Goal: Task Accomplishment & Management: Manage account settings

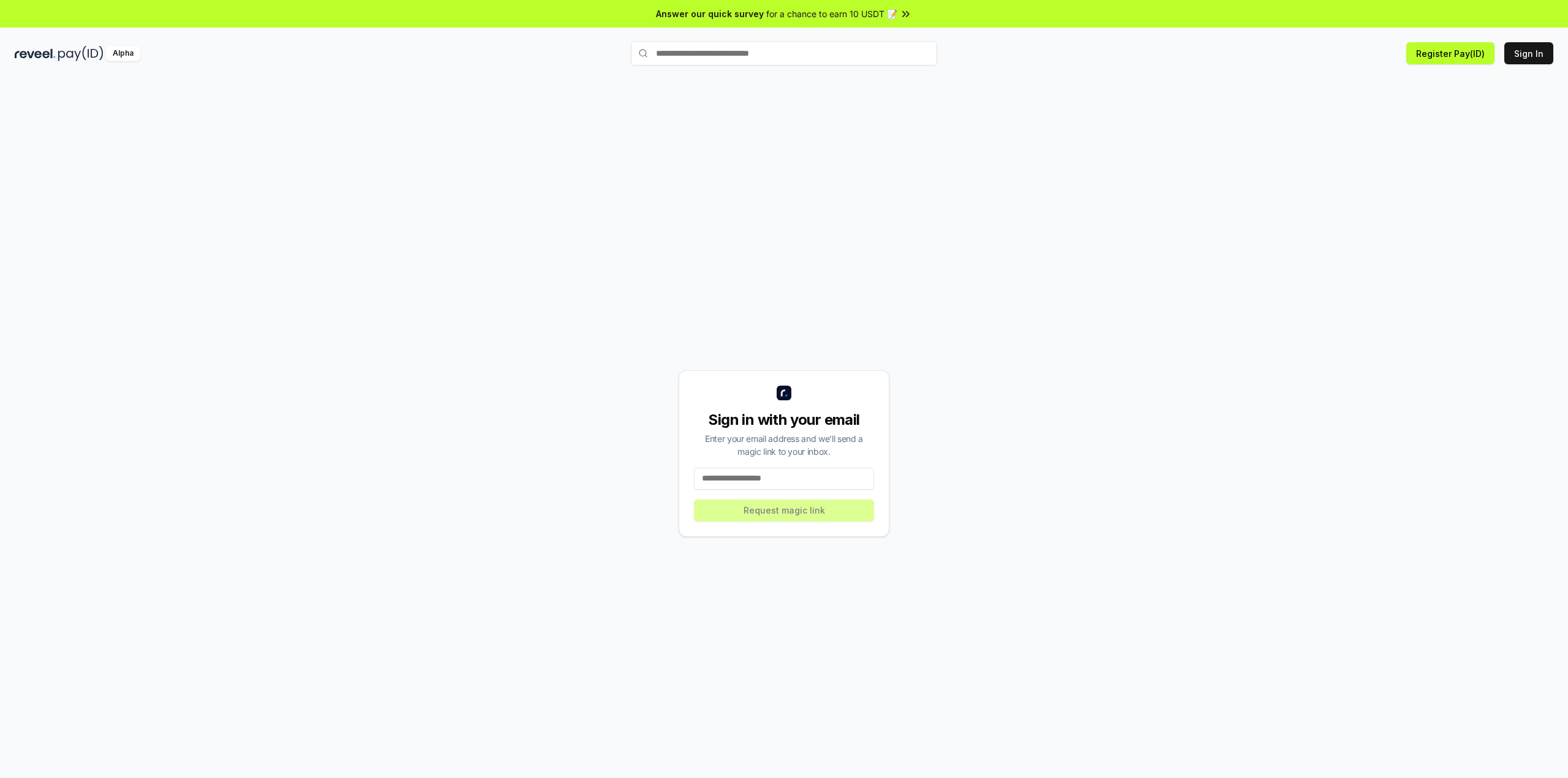
click at [791, 478] on input at bounding box center [784, 479] width 180 height 22
type input "**********"
click at [780, 509] on button "Request magic link" at bounding box center [784, 510] width 180 height 22
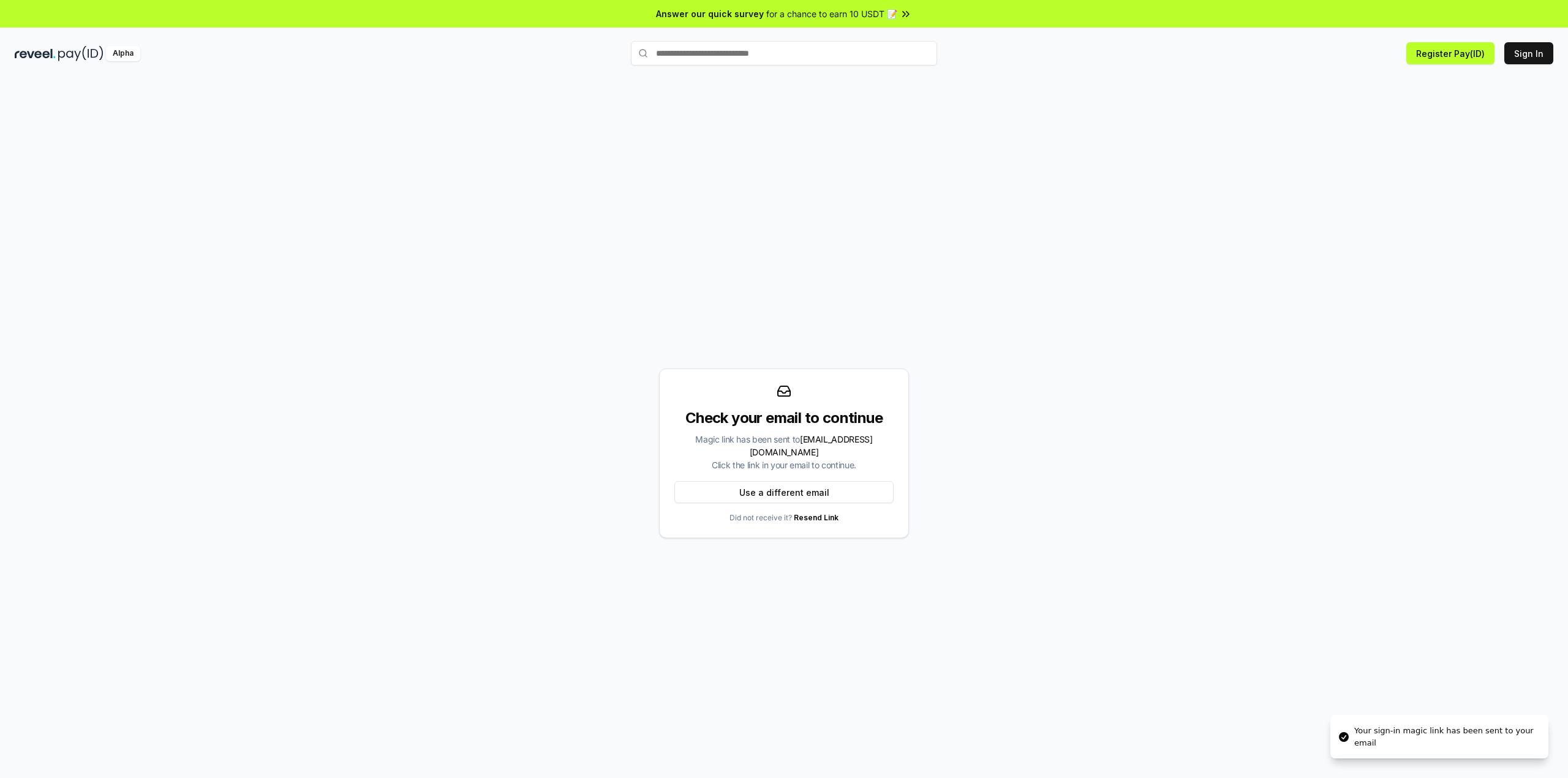
click at [1534, 726] on div "Your sign-in magic link has been sent to your email" at bounding box center [1446, 737] width 185 height 24
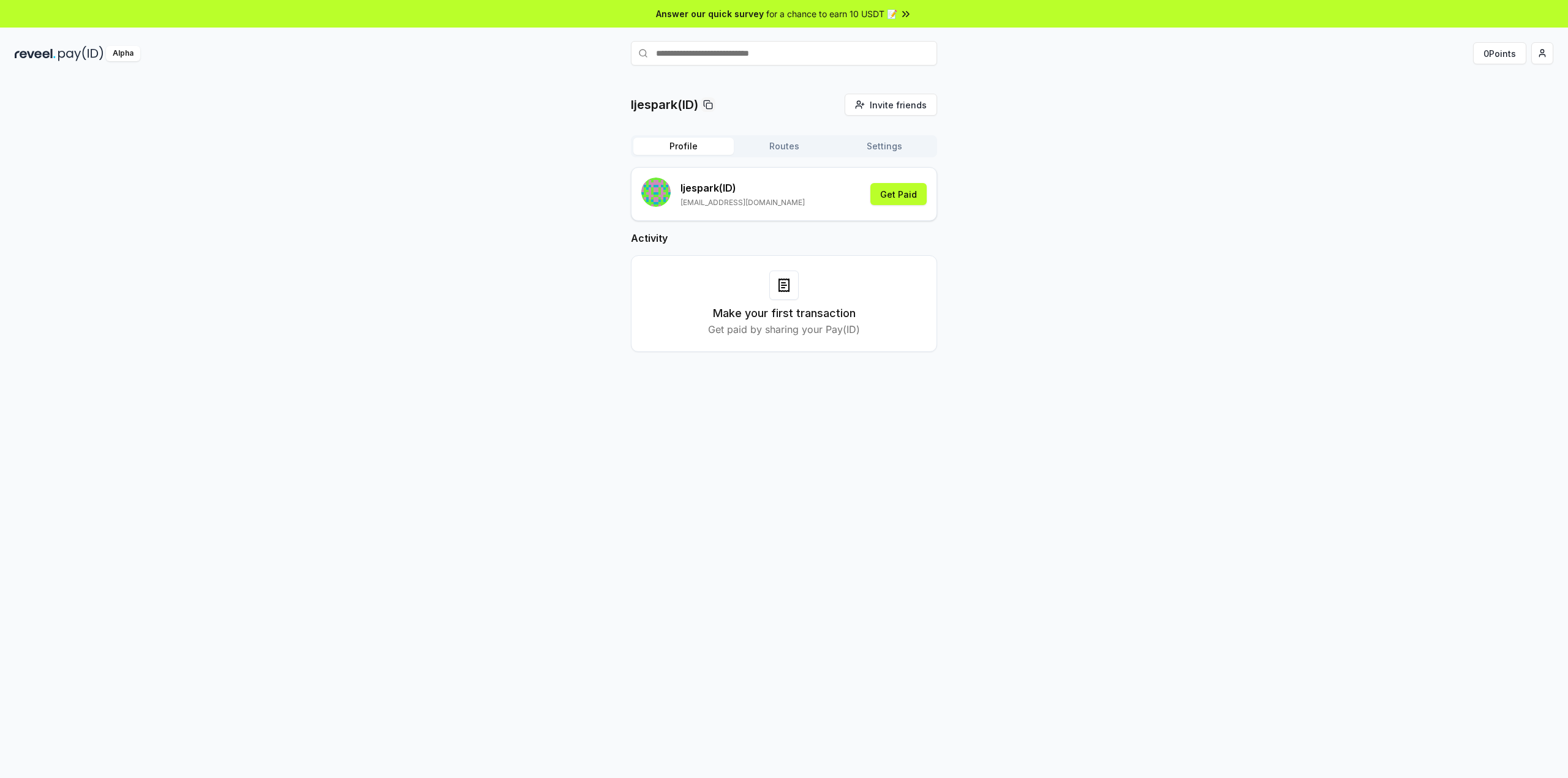
click at [205, 338] on div "ljespark(ID) Invite friends Invite Profile Routes Settings ljespark (ID) [EMAIL…" at bounding box center [784, 233] width 1538 height 278
click at [891, 104] on span "Invite friends" at bounding box center [898, 105] width 57 height 13
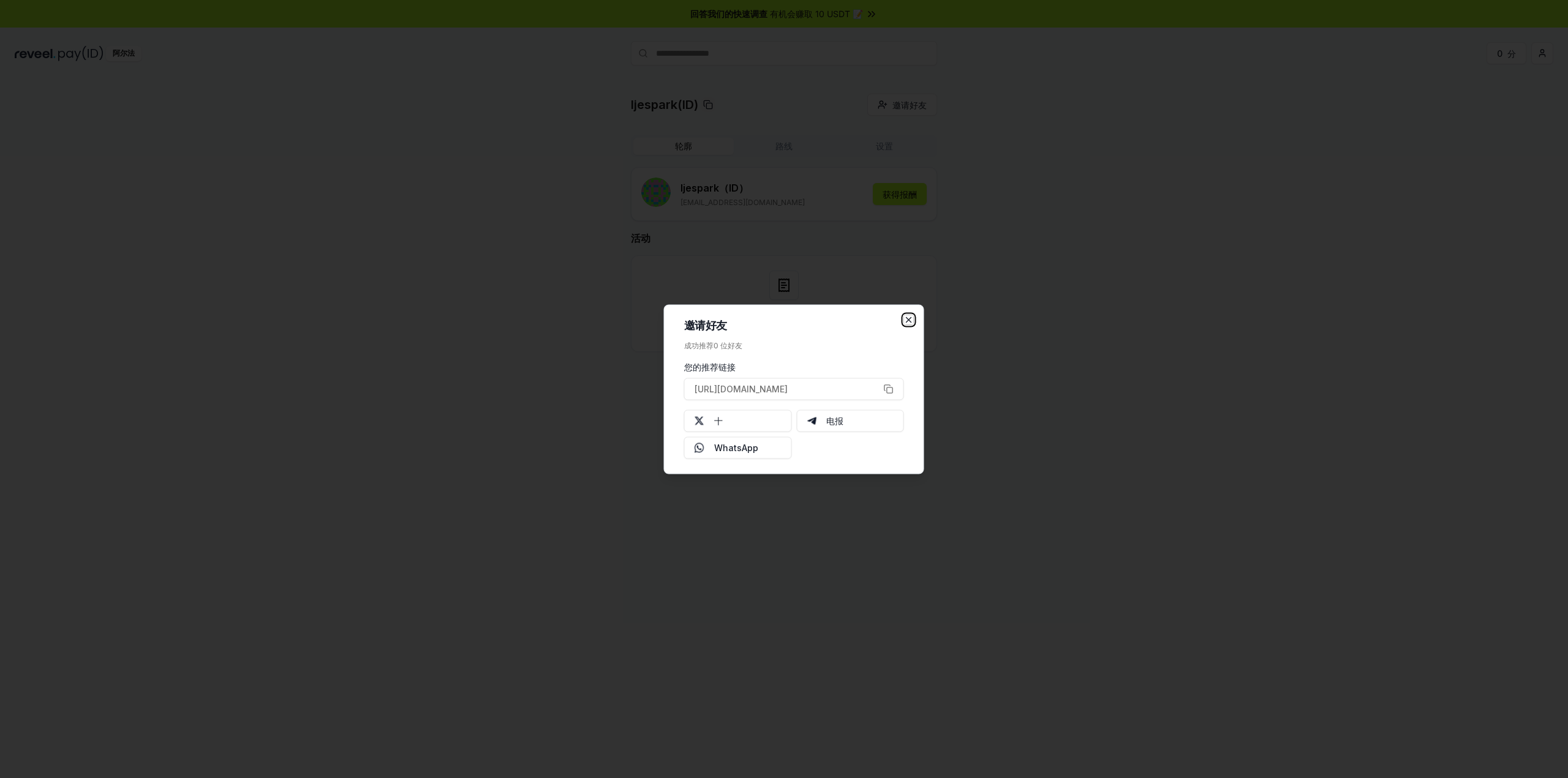
click at [905, 318] on icon "button" at bounding box center [908, 319] width 10 height 10
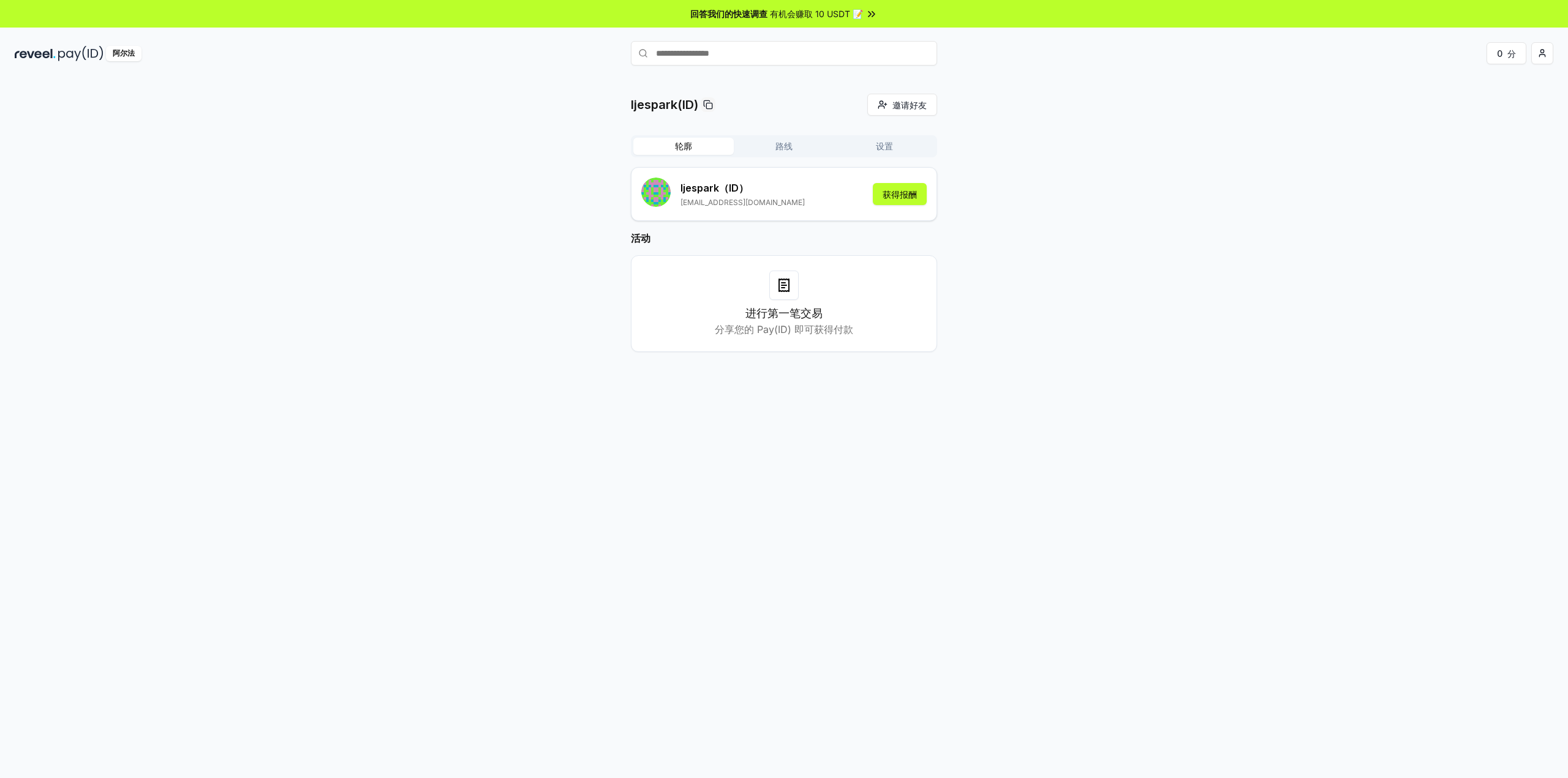
click at [876, 140] on font "设置" at bounding box center [884, 146] width 17 height 12
click at [699, 145] on button "轮廓" at bounding box center [683, 146] width 100 height 17
click at [896, 193] on font "获得报酬" at bounding box center [900, 194] width 35 height 10
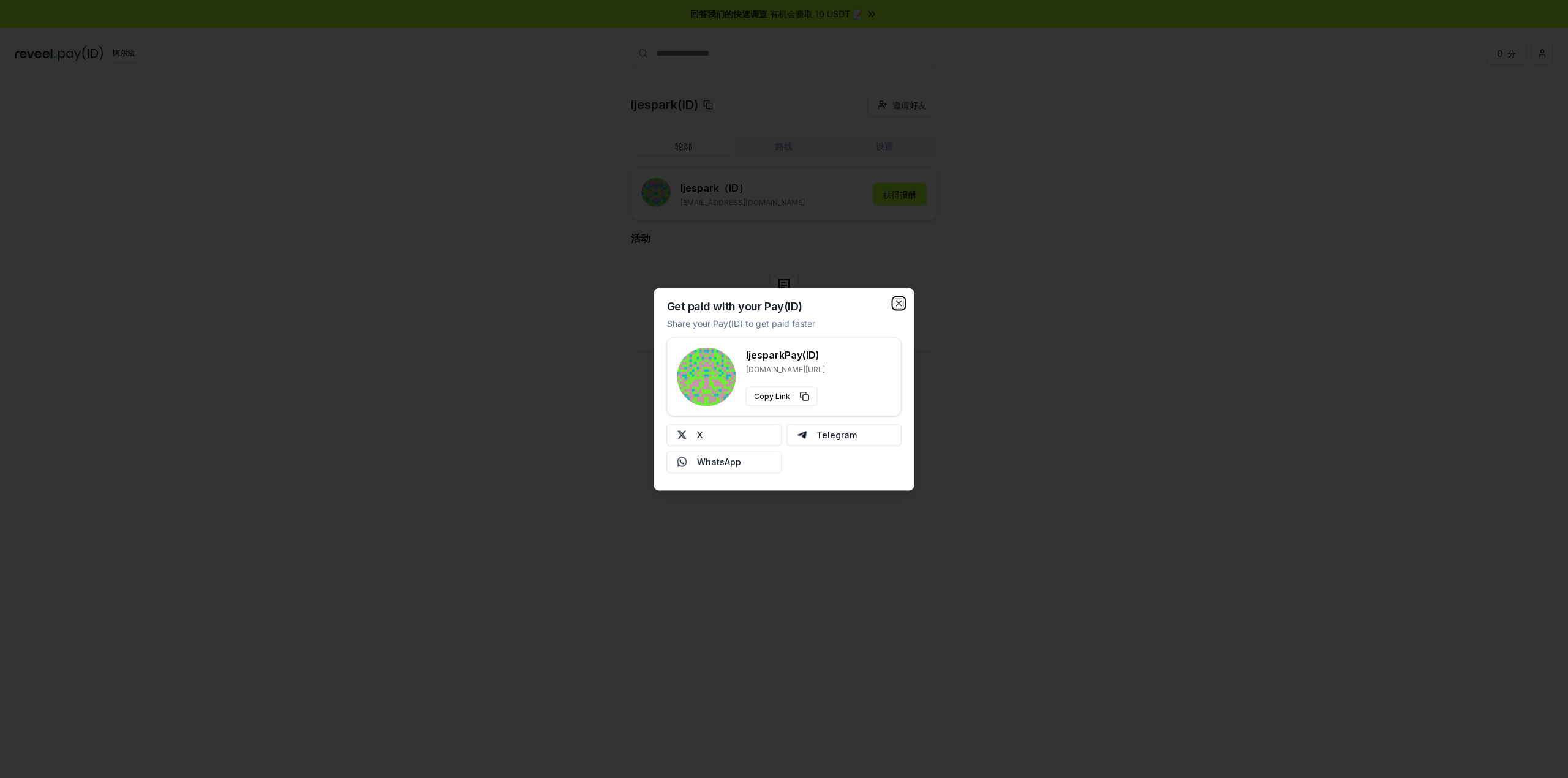
click at [897, 305] on icon "button" at bounding box center [898, 302] width 5 height 5
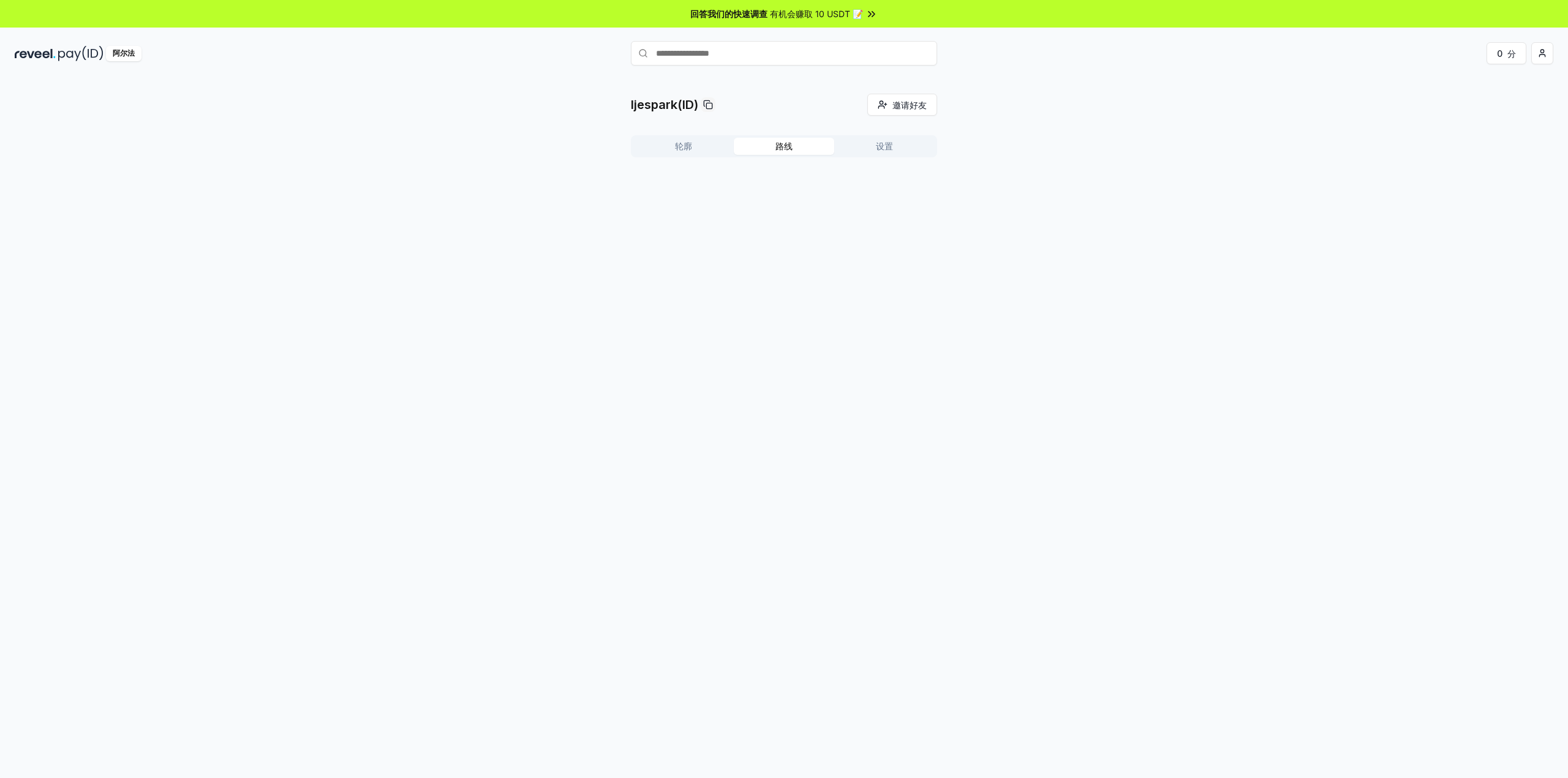
click at [782, 143] on font "路线" at bounding box center [784, 146] width 17 height 10
click at [702, 146] on button "轮廓" at bounding box center [683, 146] width 100 height 17
click at [723, 50] on input "text" at bounding box center [784, 53] width 306 height 25
click at [1497, 49] on font "0" at bounding box center [1500, 53] width 5 height 10
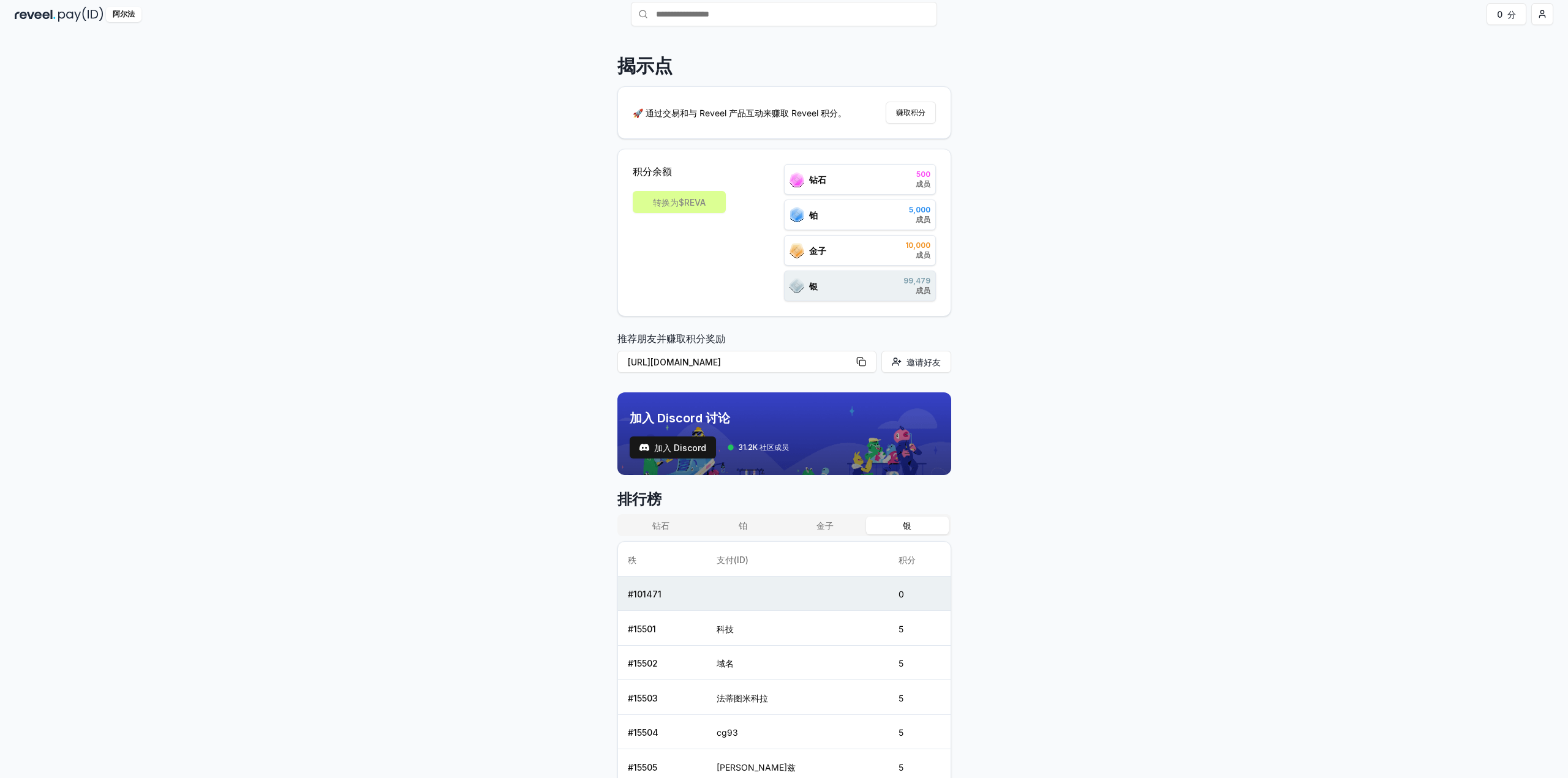
scroll to position [123, 0]
